Goal: Transaction & Acquisition: Purchase product/service

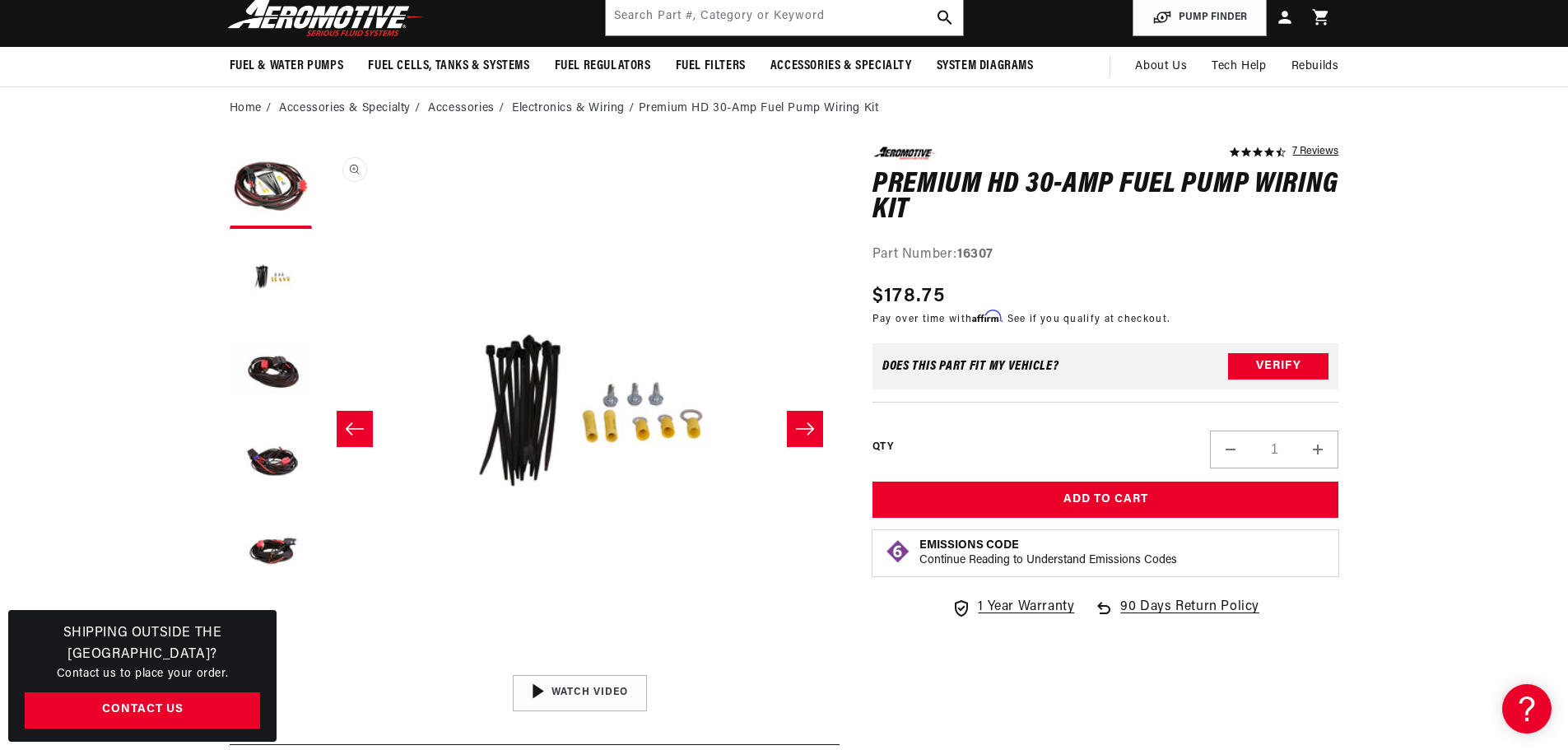
scroll to position [0, 3130]
click at [320, 667] on button "Open media 2 in modal" at bounding box center [320, 667] width 0 height 0
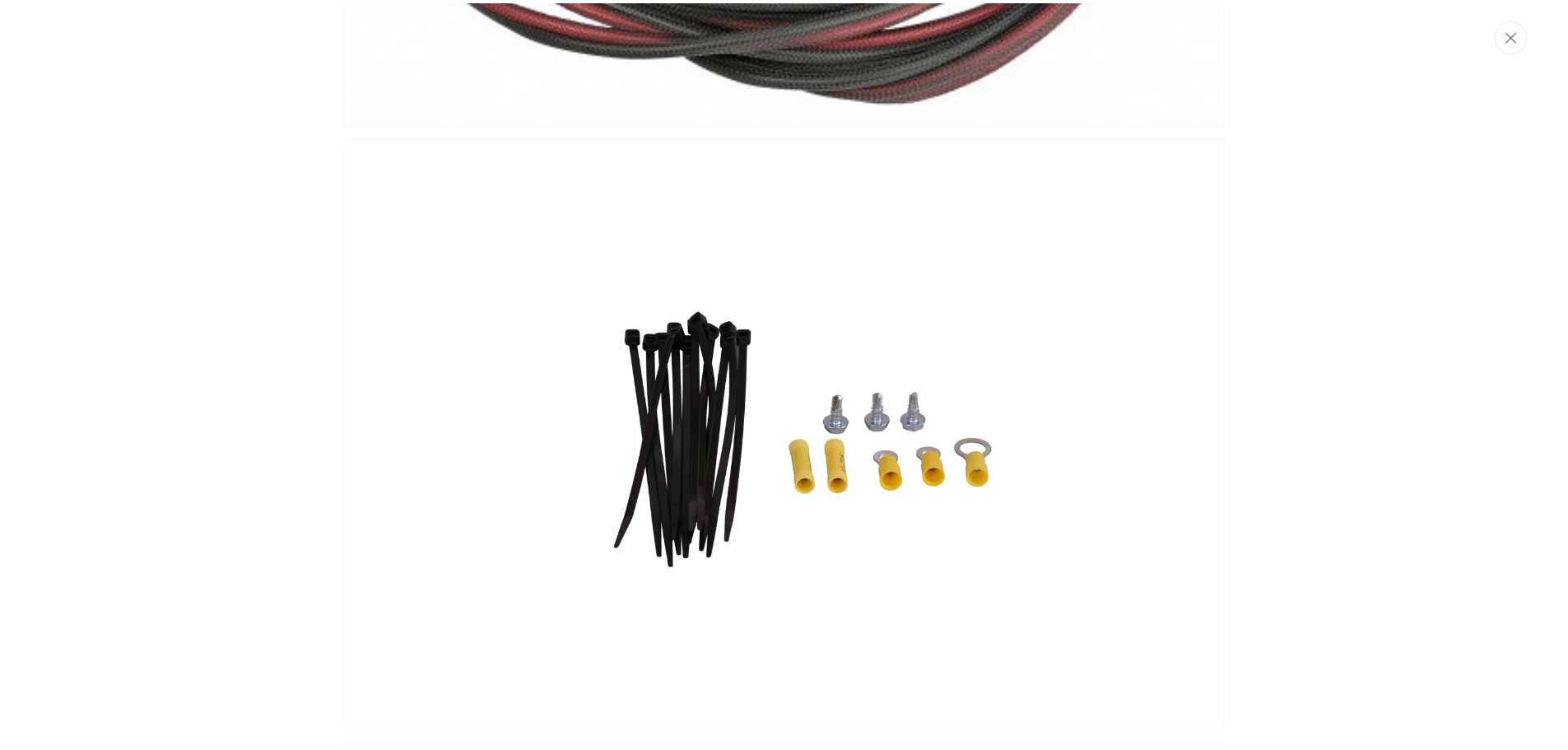
scroll to position [541, 0]
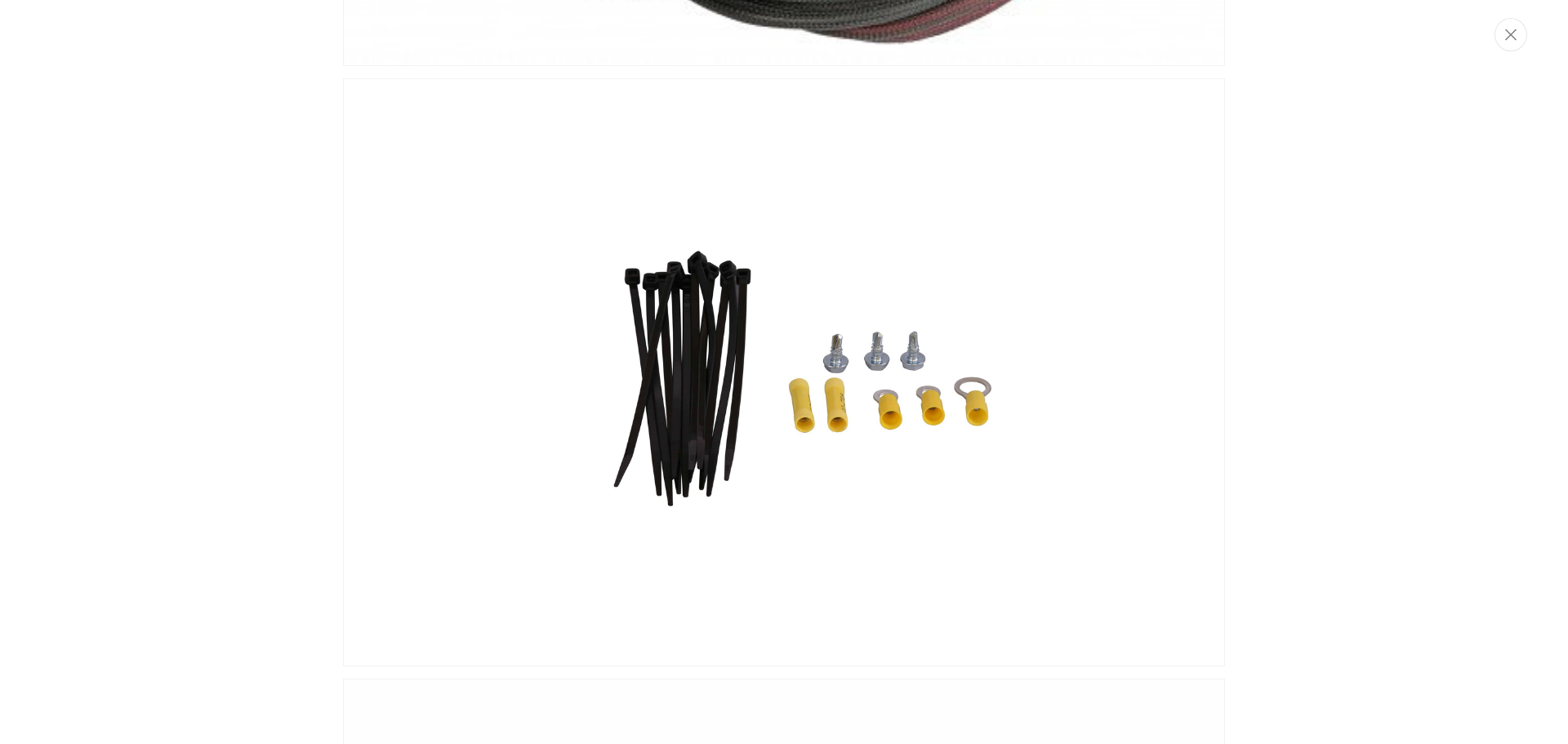
click at [621, 453] on img "Media gallery" at bounding box center [784, 372] width 882 height 589
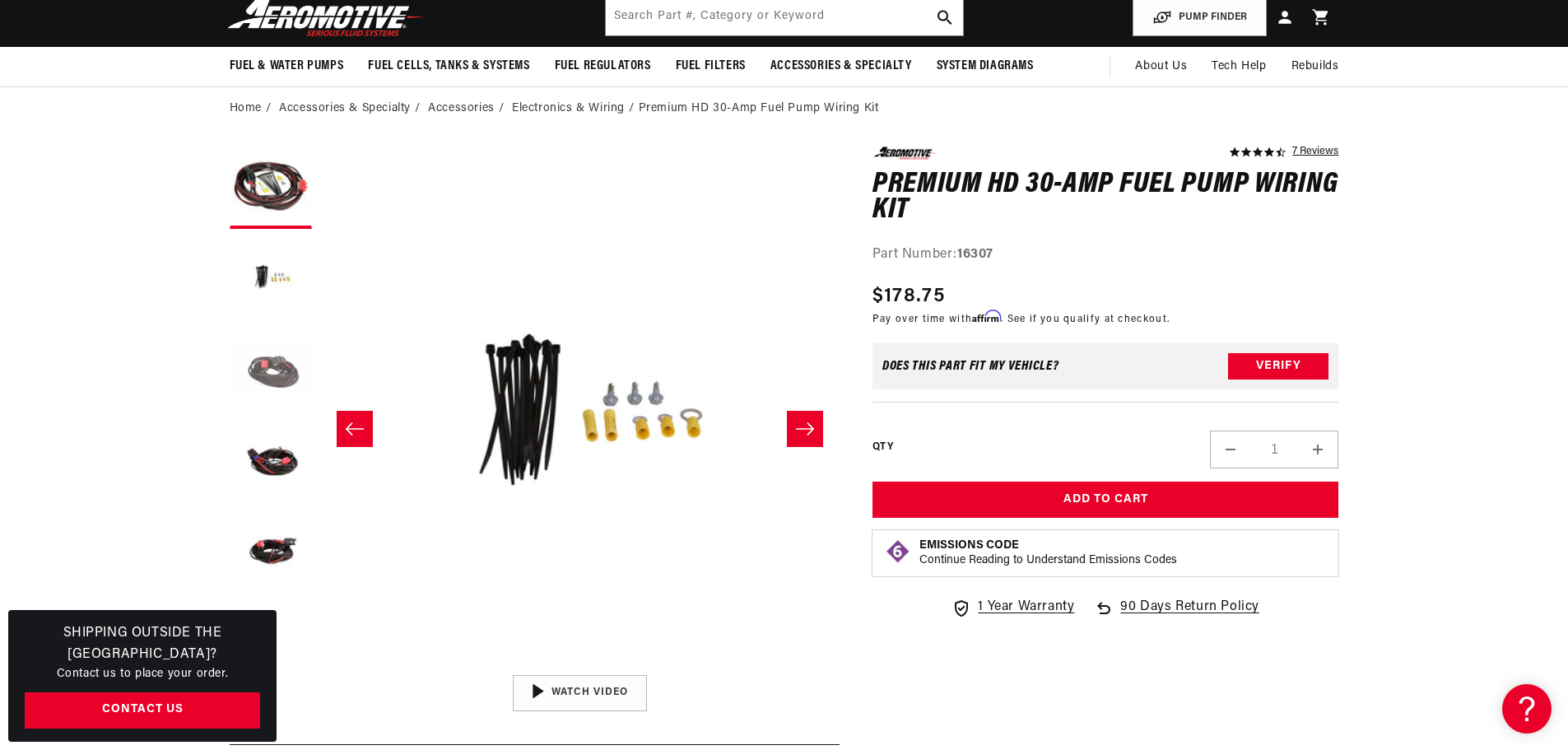
click at [278, 375] on button "Load image 3 in gallery view" at bounding box center [270, 368] width 82 height 82
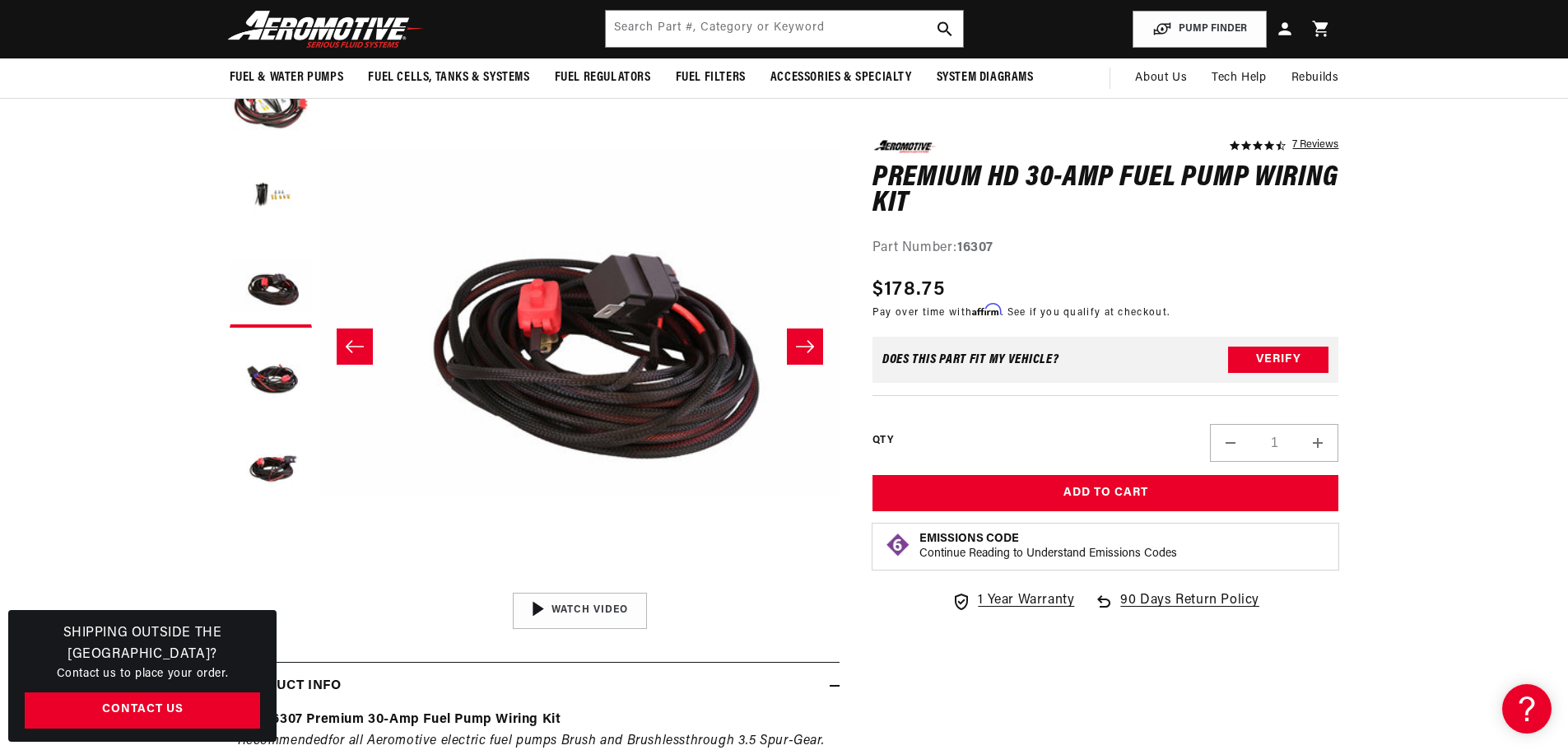
scroll to position [0, 0]
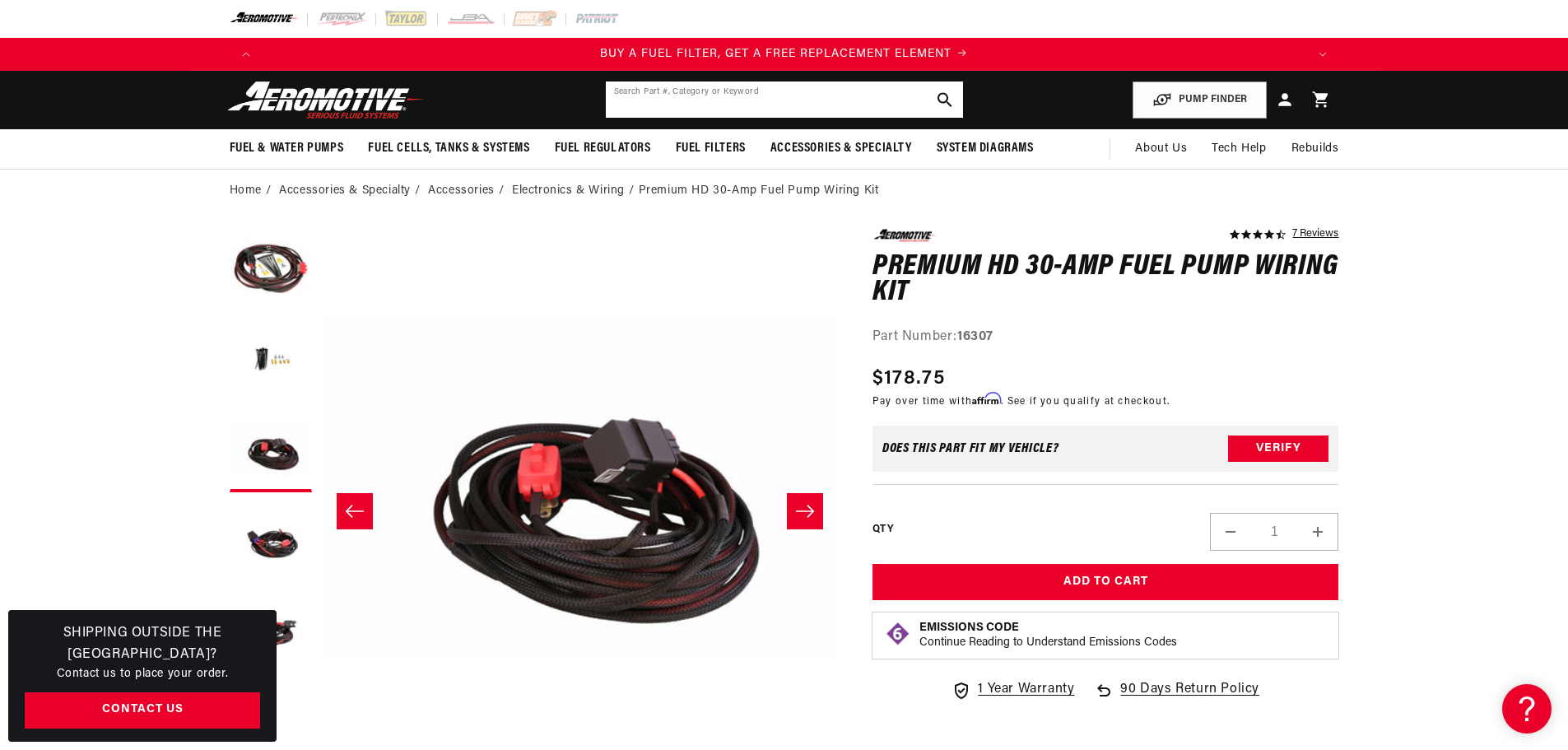
click at [752, 105] on input "text" at bounding box center [784, 99] width 358 height 36
type input "wiring"
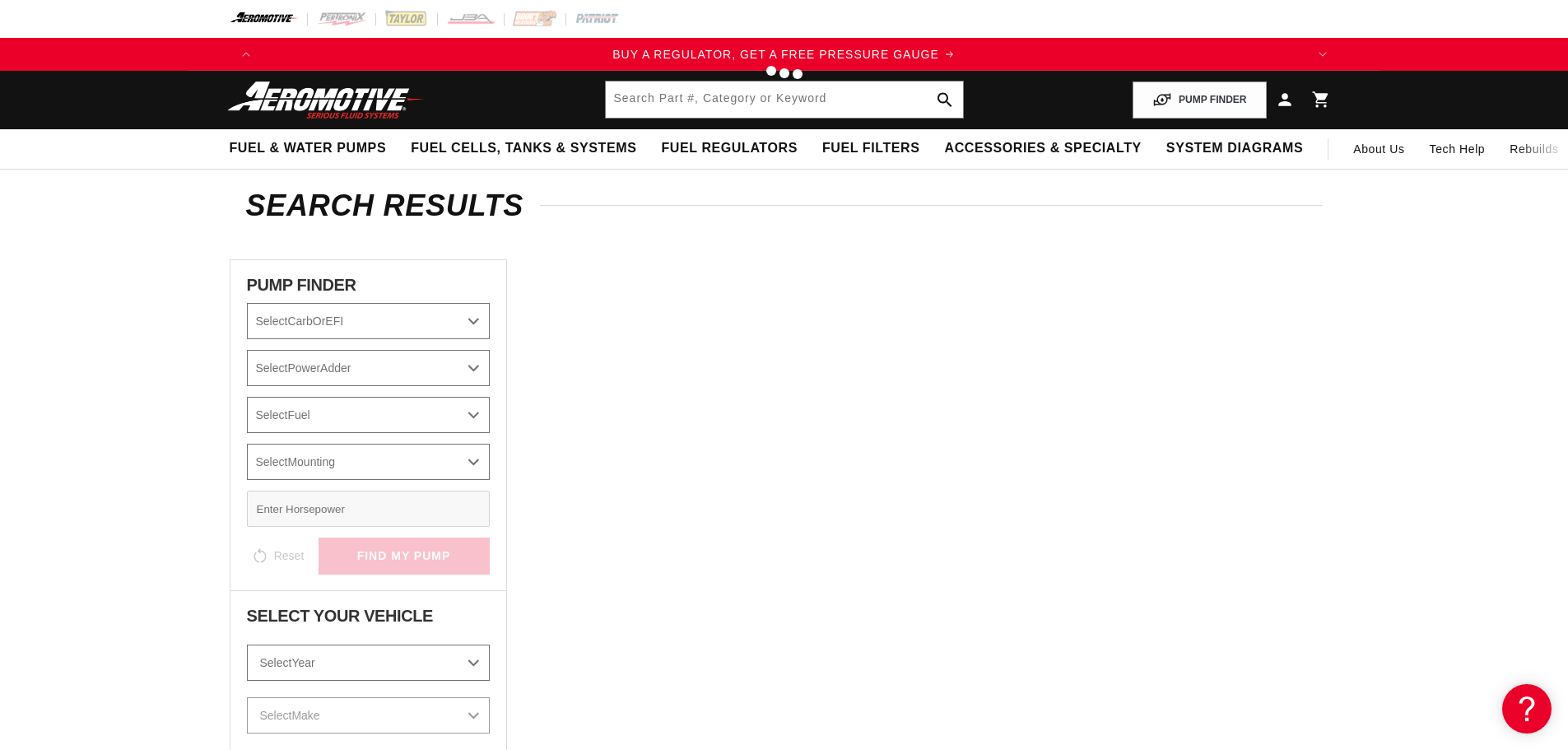
type input "wiring"
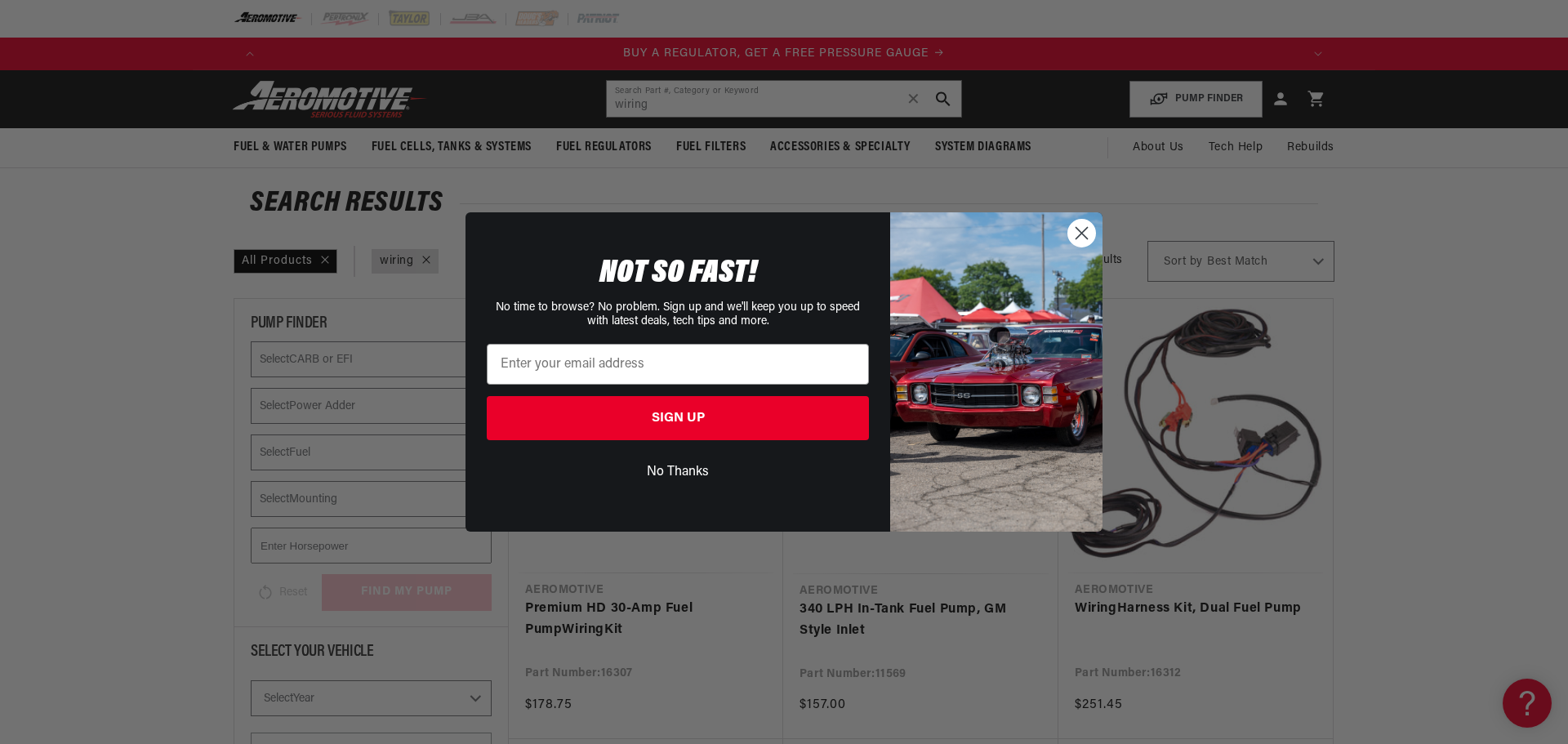
click at [1065, 228] on img "POPUP Form" at bounding box center [996, 372] width 212 height 319
click at [1071, 232] on circle "Close dialog" at bounding box center [1081, 233] width 27 height 27
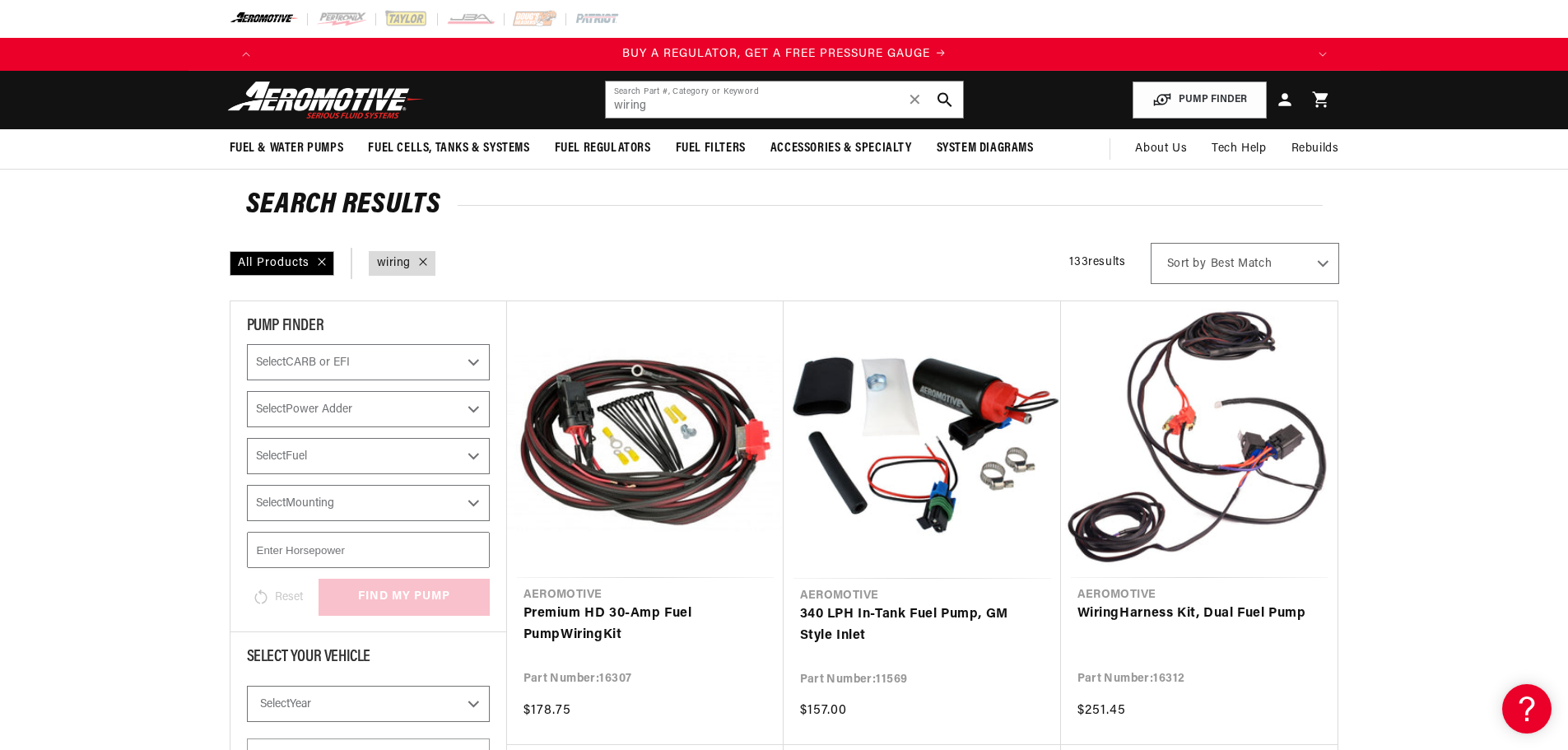
click at [617, 281] on div "All Products query : wiring 133 results Show Universal Parts Sort by Best Match…" at bounding box center [784, 263] width 1109 height 41
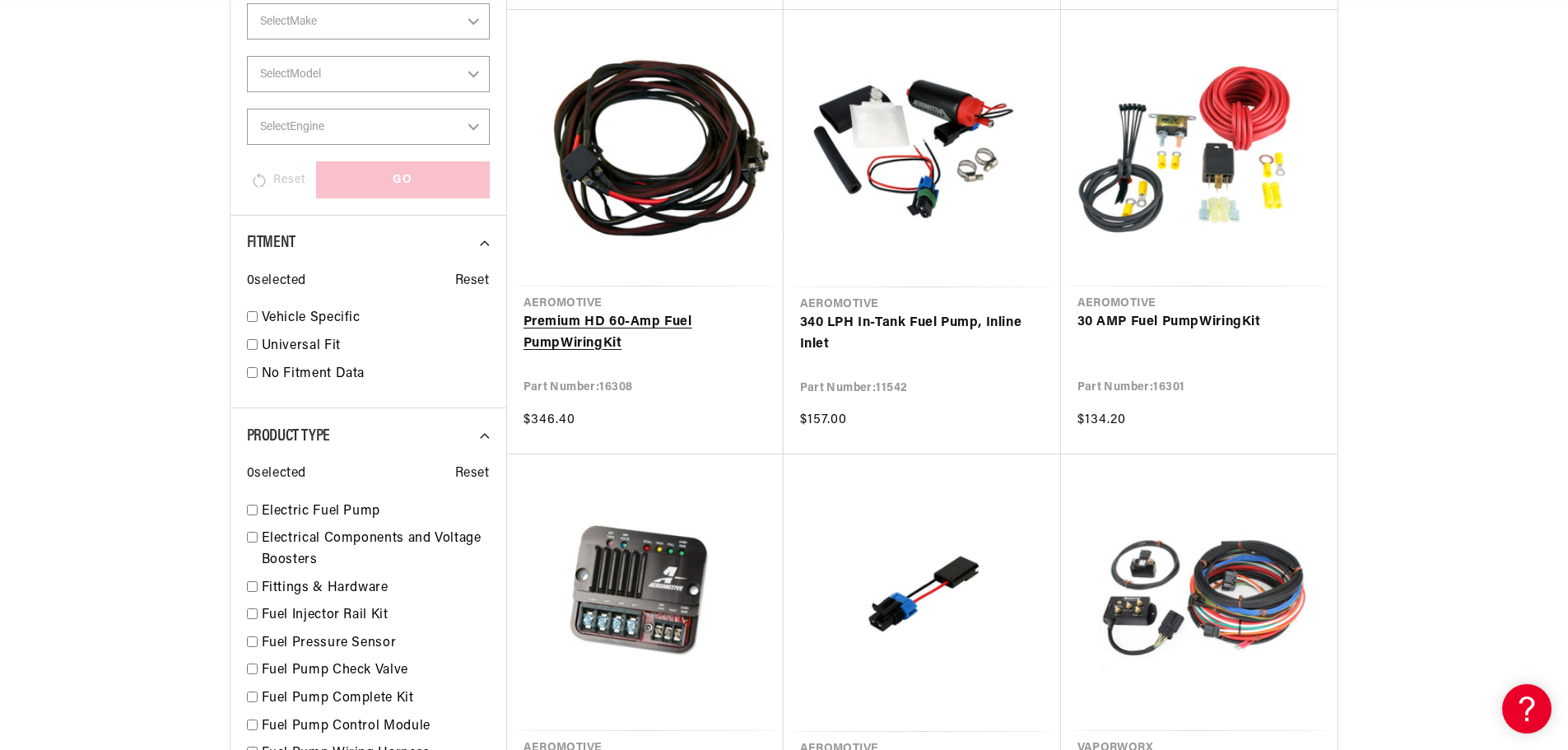
scroll to position [741, 0]
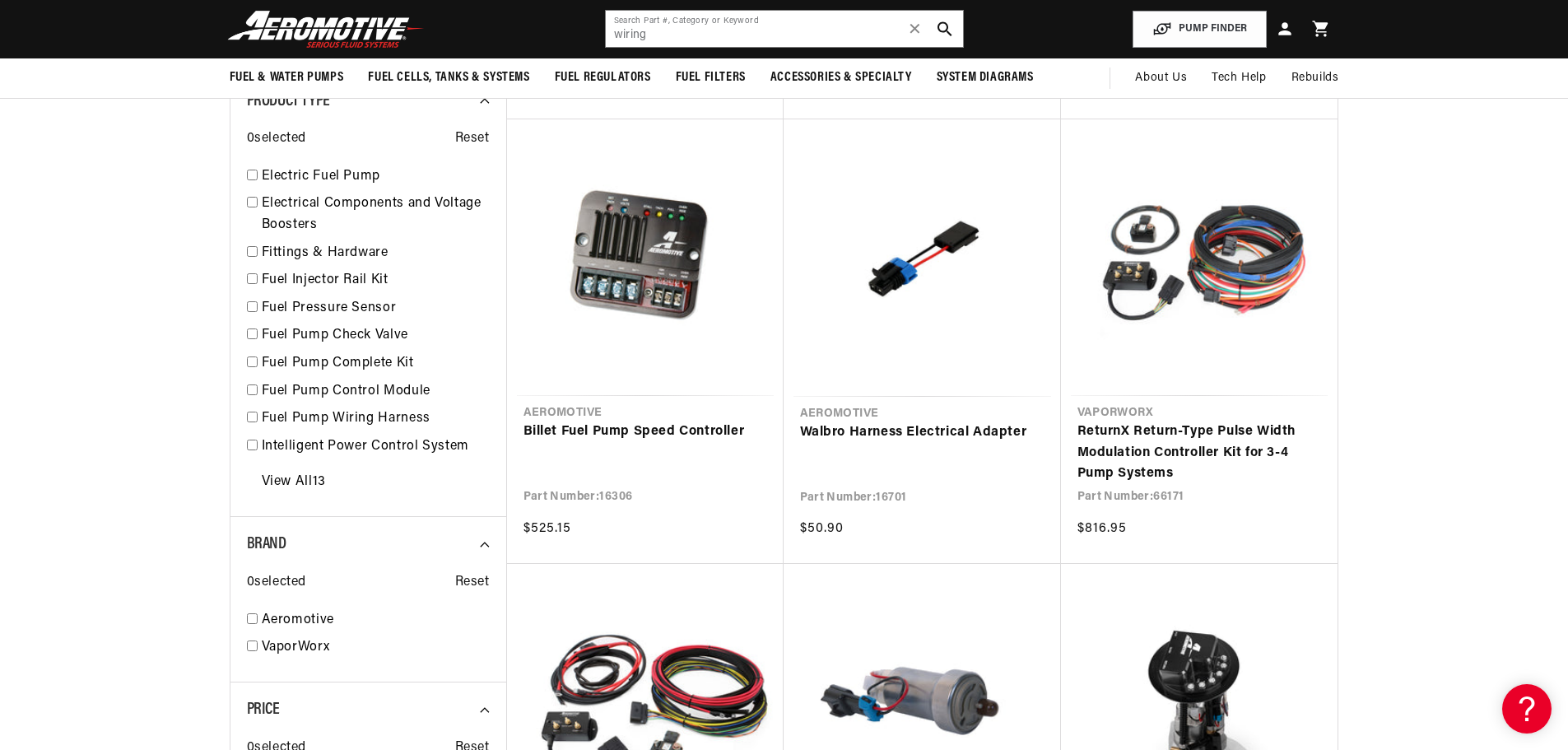
scroll to position [0, 2087]
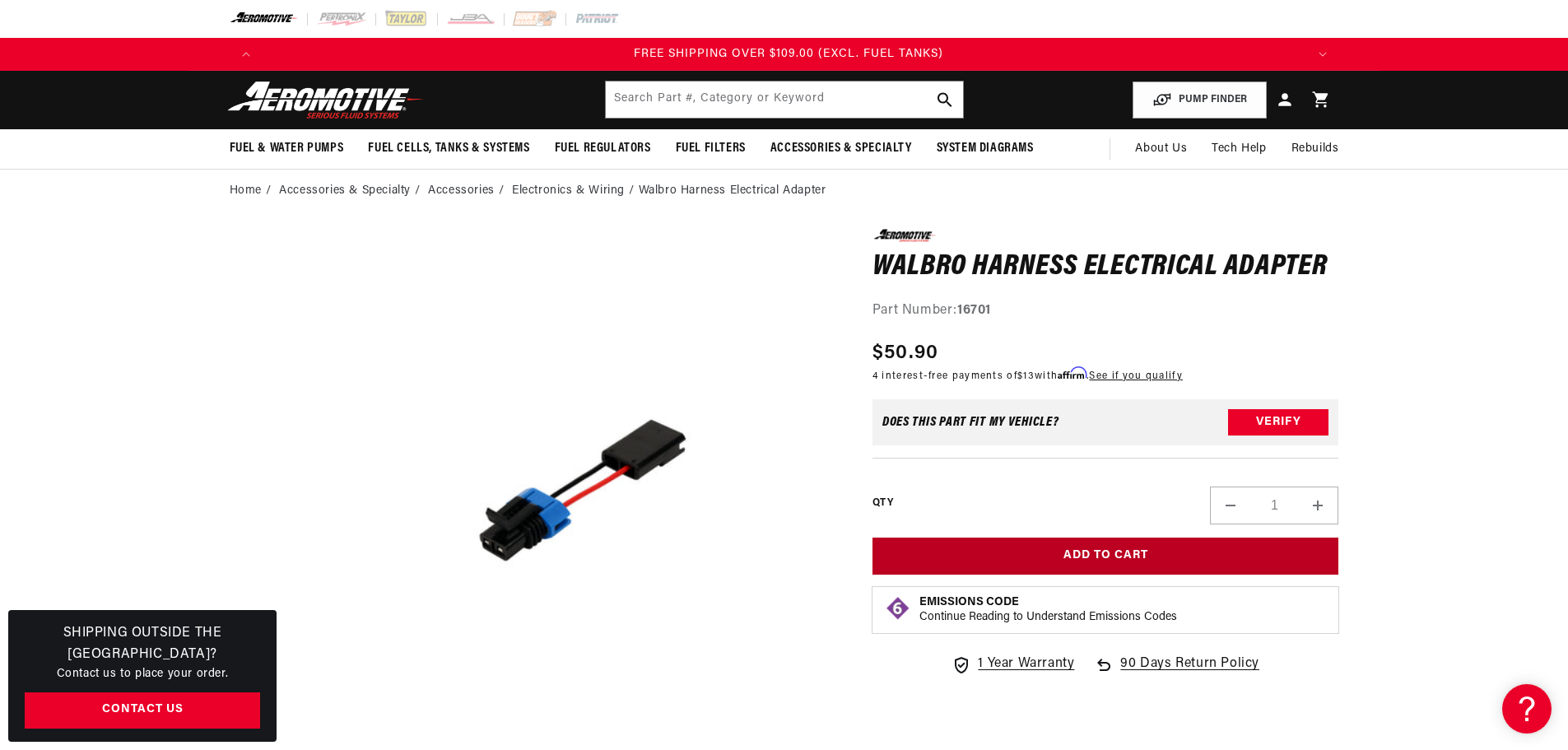
scroll to position [0, 3130]
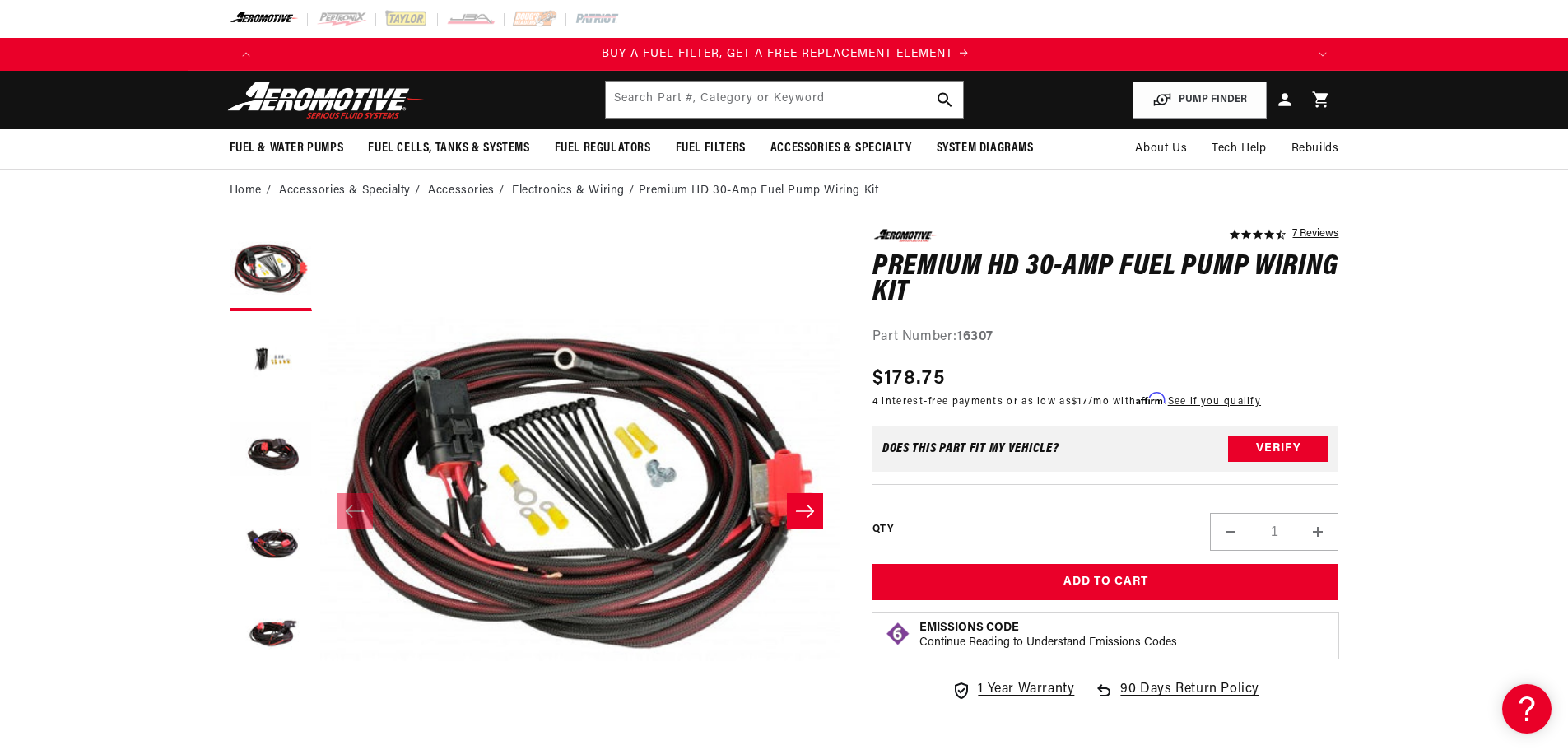
scroll to position [0, 1043]
